Goal: Find specific page/section: Find specific page/section

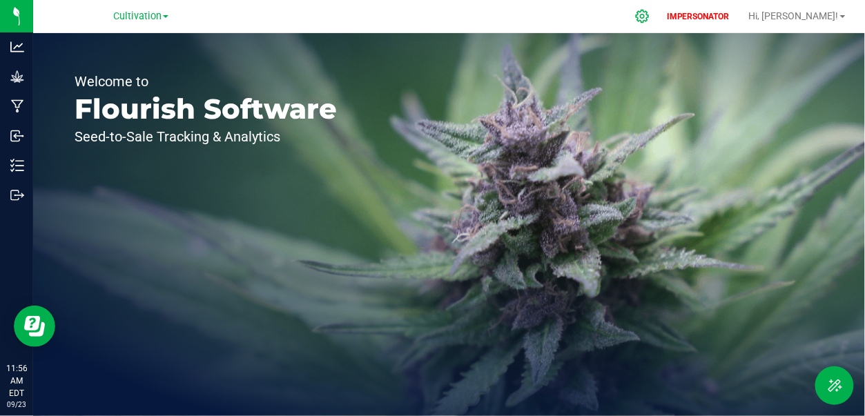
click at [649, 17] on icon at bounding box center [642, 16] width 13 height 13
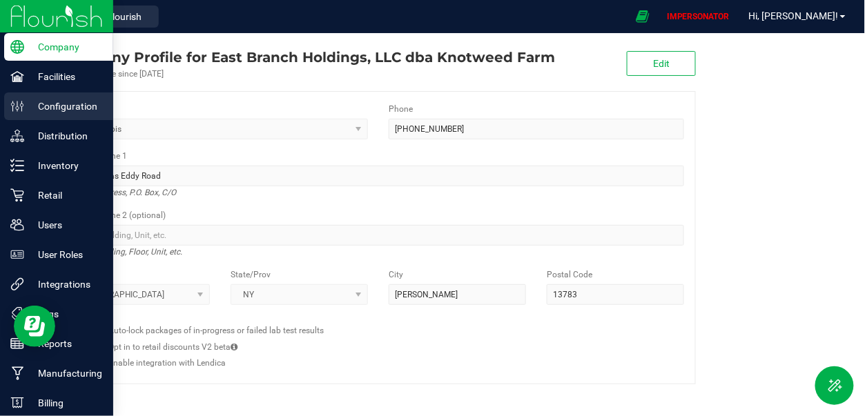
click at [20, 105] on ellipse at bounding box center [21, 105] width 3 height 3
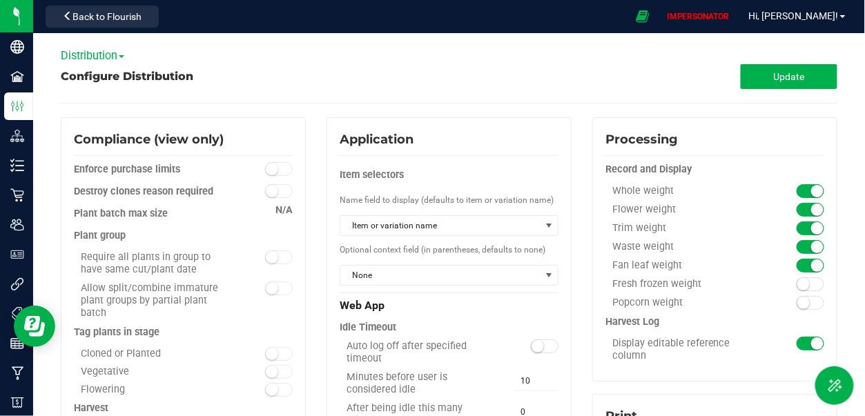
click at [124, 52] on span "Distribution" at bounding box center [92, 55] width 63 height 13
click at [118, 79] on link "Cultivation" at bounding box center [115, 79] width 109 height 18
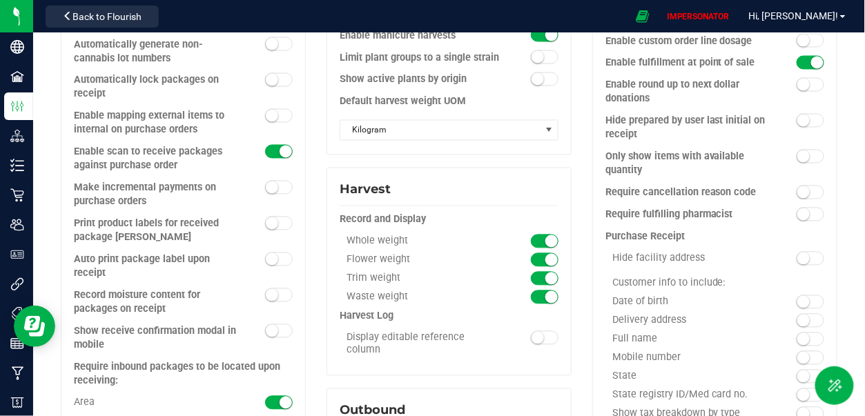
scroll to position [650, 0]
